Goal: Task Accomplishment & Management: Manage account settings

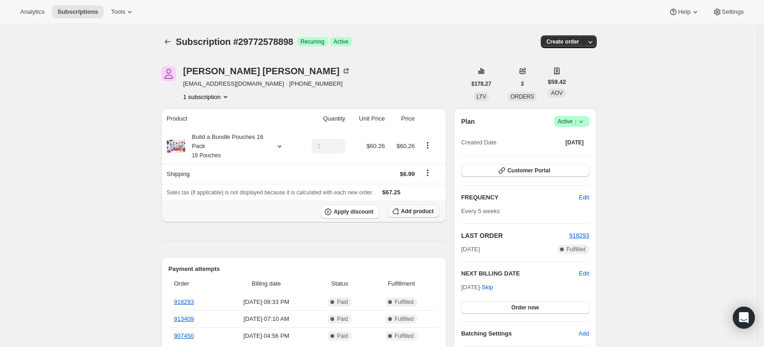
click at [417, 208] on span "Add product" at bounding box center [417, 211] width 33 height 7
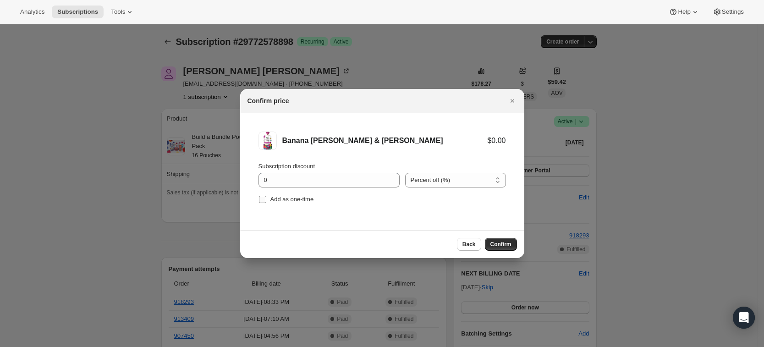
click at [278, 203] on span "Add as one-time" at bounding box center [292, 199] width 44 height 7
click at [266, 203] on input "Add as one-time" at bounding box center [262, 199] width 7 height 7
checkbox input "true"
click at [495, 243] on span "Confirm" at bounding box center [500, 244] width 21 height 7
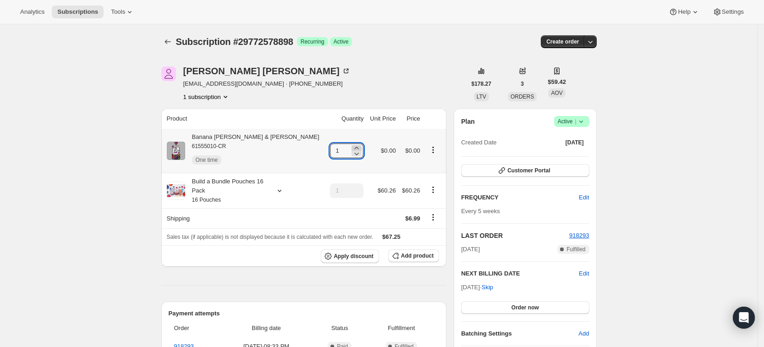
click at [352, 147] on icon at bounding box center [356, 147] width 9 height 9
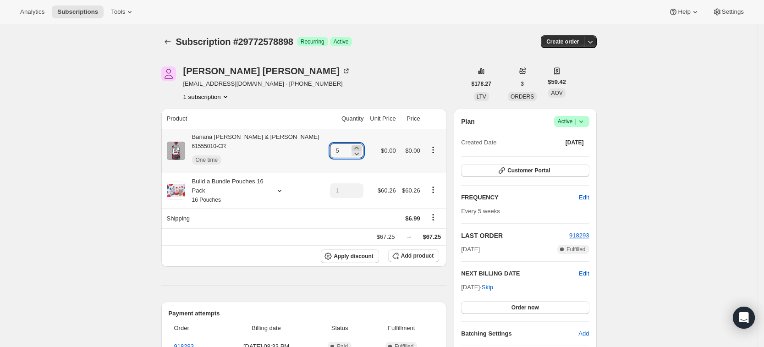
type input "6"
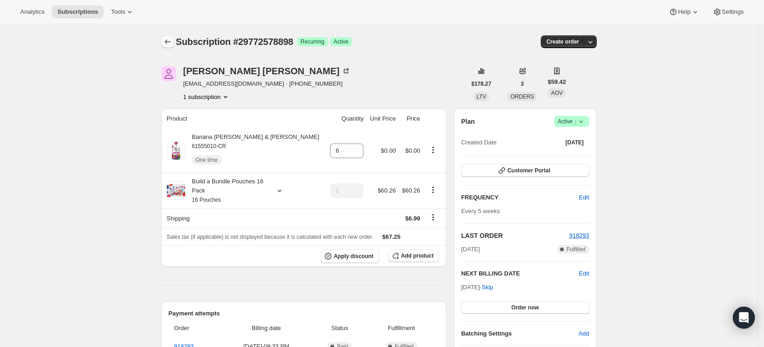
click at [170, 43] on icon "Subscriptions" at bounding box center [167, 41] width 9 height 9
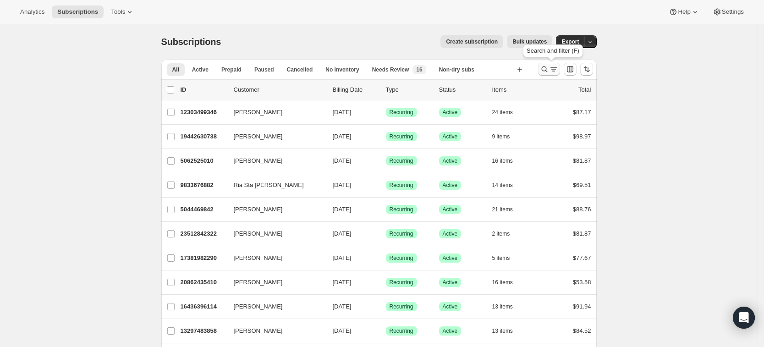
click at [544, 69] on icon "Search and filter results" at bounding box center [544, 69] width 9 height 9
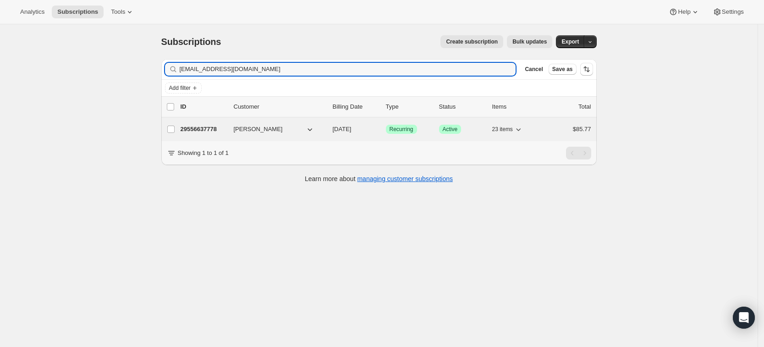
type input "[EMAIL_ADDRESS][DOMAIN_NAME]"
click at [207, 126] on p "29556637778" at bounding box center [204, 129] width 46 height 9
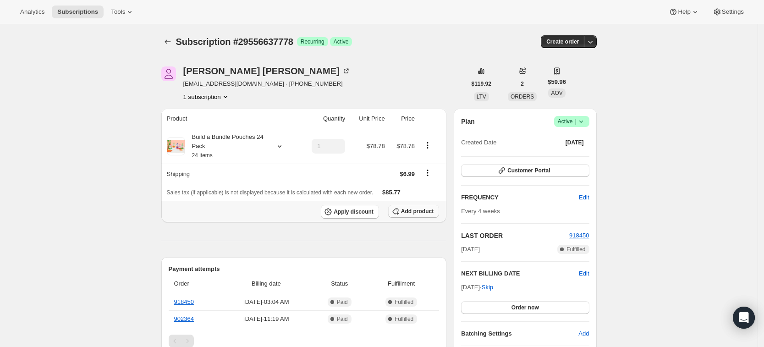
click at [430, 207] on button "Add product" at bounding box center [413, 211] width 51 height 13
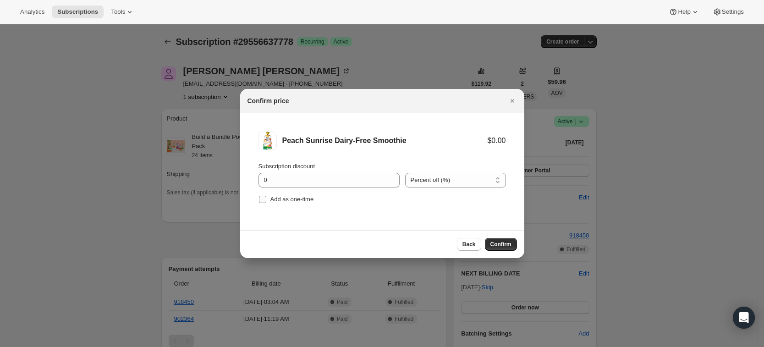
click at [291, 203] on span "Add as one-time" at bounding box center [292, 199] width 44 height 7
click at [266, 203] on input "Add as one-time" at bounding box center [262, 199] width 7 height 7
checkbox input "true"
click at [502, 245] on span "Confirm" at bounding box center [500, 244] width 21 height 7
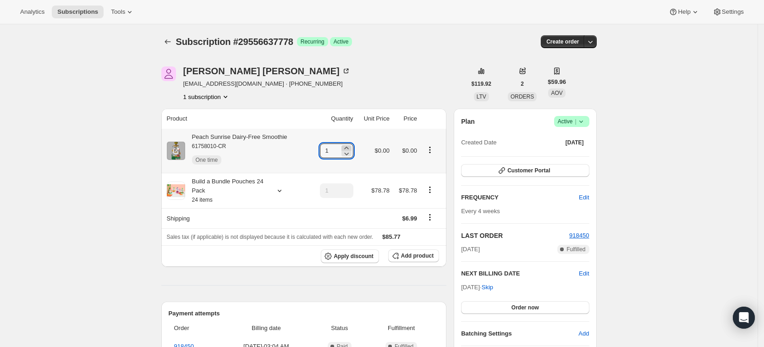
click at [350, 145] on icon at bounding box center [346, 147] width 9 height 9
type input "3"
